Goal: Communication & Community: Answer question/provide support

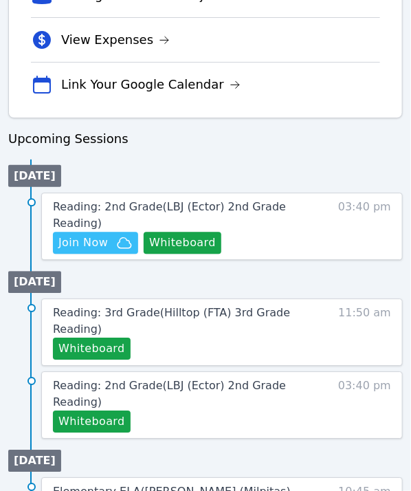
scroll to position [687, 0]
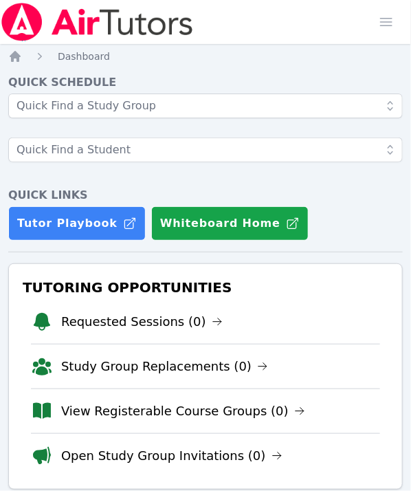
scroll to position [687, 0]
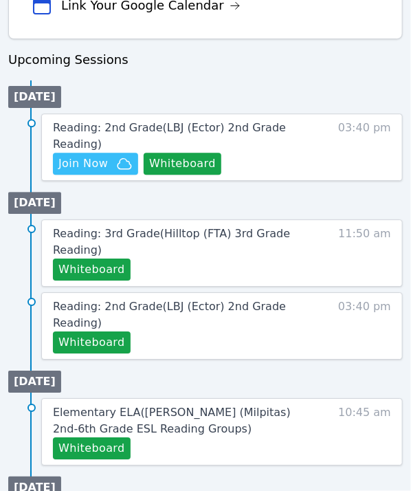
click at [173, 153] on button "Whiteboard" at bounding box center [183, 164] width 78 height 22
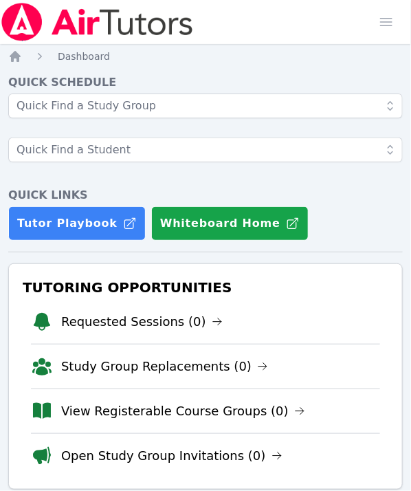
scroll to position [687, 0]
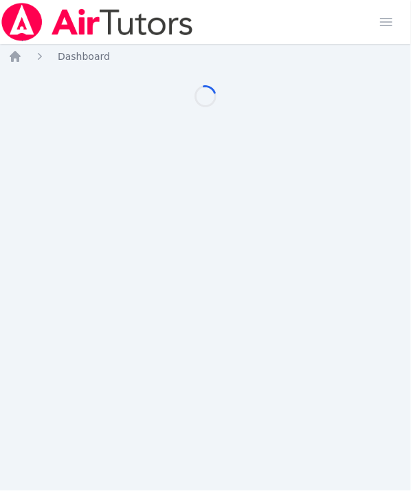
scroll to position [687, 0]
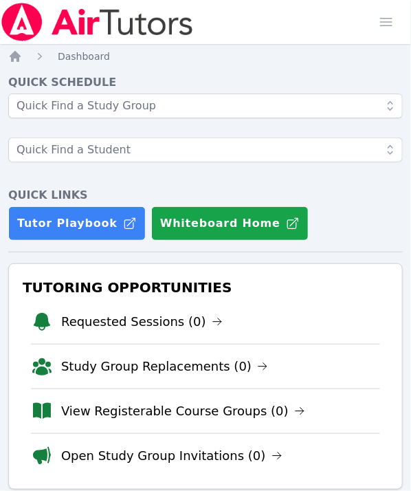
scroll to position [687, 0]
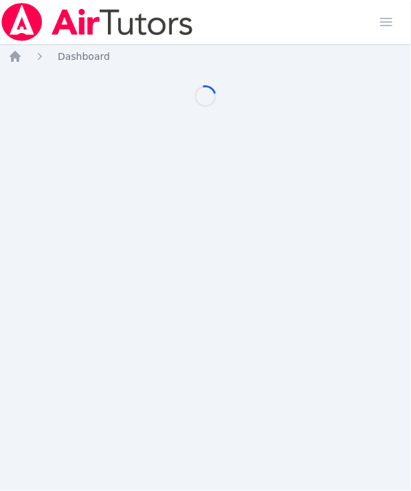
scroll to position [687, 0]
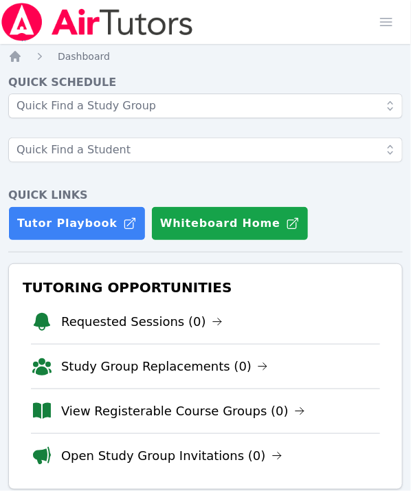
scroll to position [687, 0]
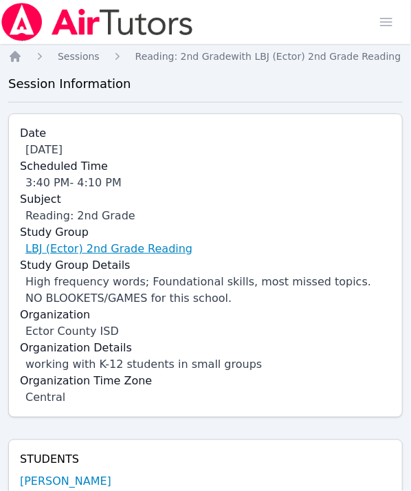
click at [114, 247] on link "LBJ (Ector) 2nd Grade Reading" at bounding box center [108, 249] width 167 height 16
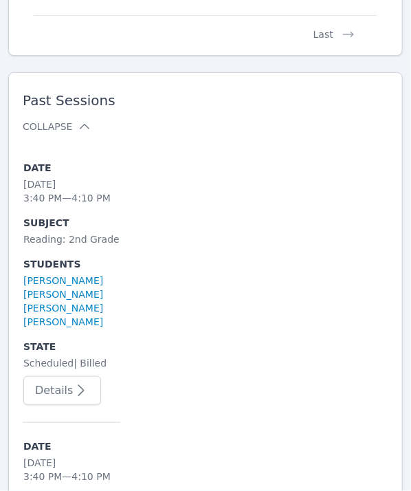
click at [93, 387] on button "Details" at bounding box center [62, 390] width 78 height 29
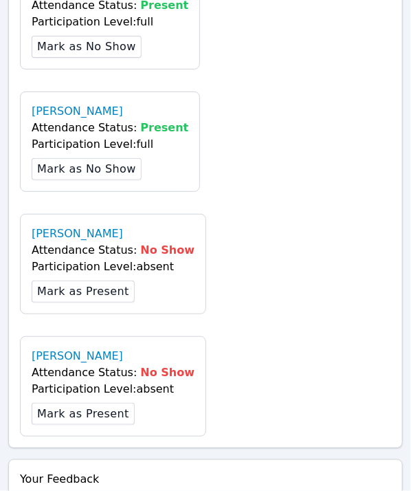
scroll to position [1375, 0]
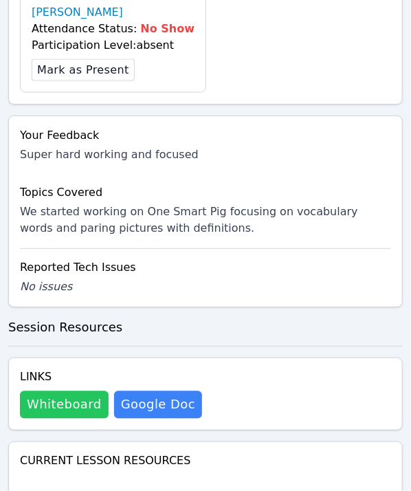
click at [33, 391] on button "Whiteboard" at bounding box center [64, 404] width 89 height 27
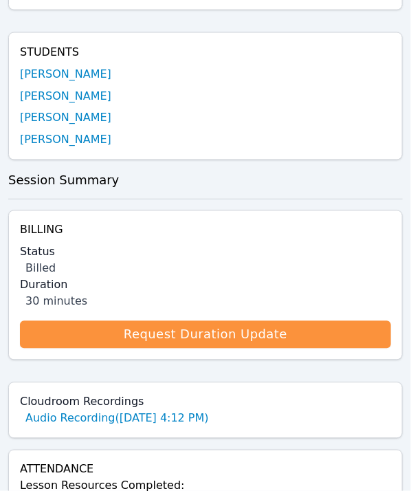
scroll to position [0, 0]
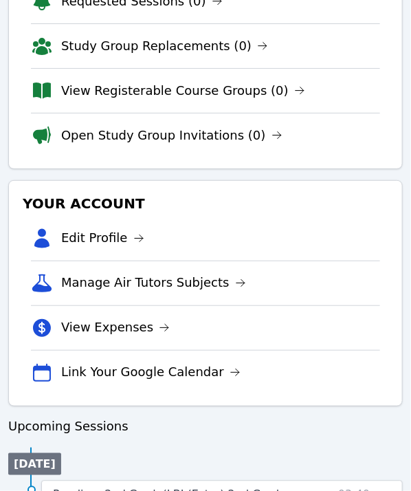
scroll to position [423, 0]
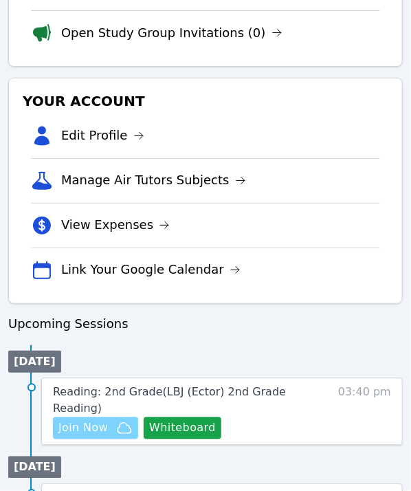
click at [102, 420] on span "Join Now" at bounding box center [82, 428] width 49 height 16
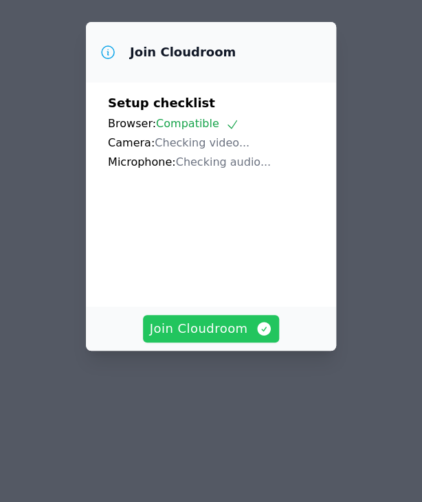
click at [252, 320] on button "Join Cloudroom" at bounding box center [211, 328] width 137 height 27
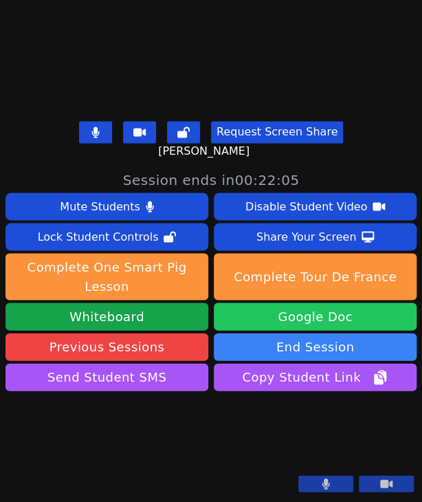
scroll to position [459, 0]
